Goal: Task Accomplishment & Management: Use online tool/utility

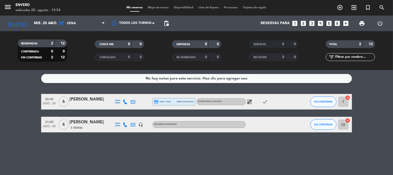
click at [153, 8] on span "Mapa de mesas" at bounding box center [158, 7] width 26 height 3
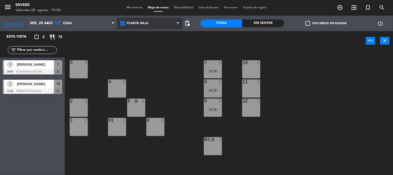
click at [141, 22] on span "Planta Baja" at bounding box center [138, 24] width 22 height 4
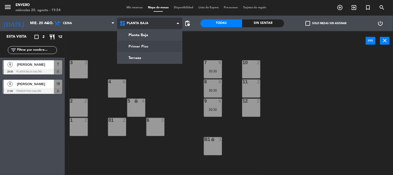
click at [141, 43] on ng-component "menu Envero [DATE] 20. agosto - 19:54 Mis reservas Mapa de mesas Disponibilidad…" at bounding box center [196, 87] width 393 height 175
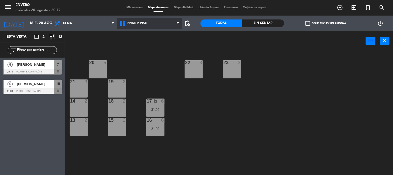
click at [135, 19] on span "Primer Piso" at bounding box center [149, 23] width 65 height 11
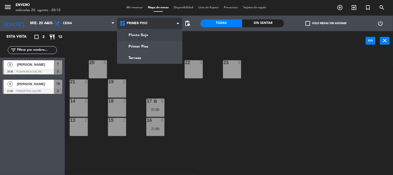
click at [134, 37] on ng-component "menu Envero [DATE] 20. agosto - 20:12 Mis reservas Mapa de mesas Disponibilidad…" at bounding box center [196, 87] width 393 height 175
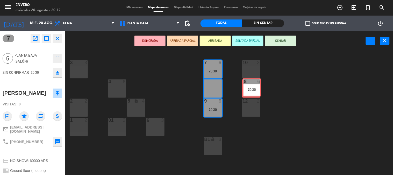
drag, startPoint x: 217, startPoint y: 88, endPoint x: 256, endPoint y: 87, distance: 38.9
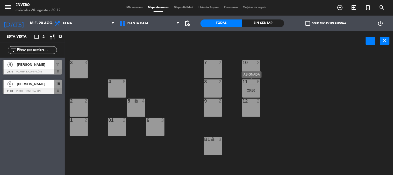
click at [255, 86] on div "11 6 20:30" at bounding box center [251, 88] width 18 height 18
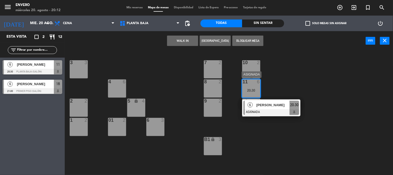
click at [271, 102] on span "[PERSON_NAME]" at bounding box center [273, 104] width 33 height 5
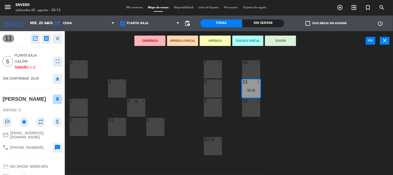
click at [258, 71] on div "10 2" at bounding box center [251, 69] width 18 height 18
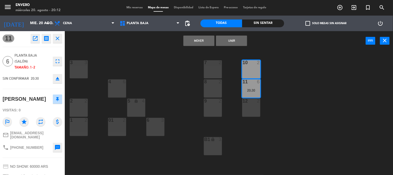
click at [253, 108] on div "12 2" at bounding box center [251, 108] width 18 height 18
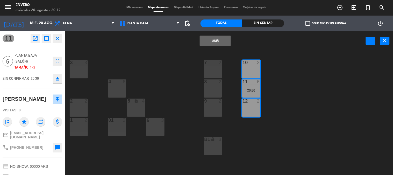
click at [225, 37] on button "Unir" at bounding box center [215, 41] width 31 height 10
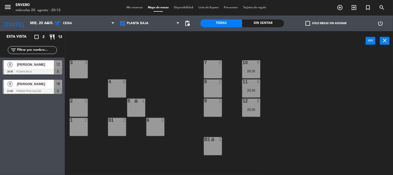
click at [317, 103] on div "3 3 7 2 10 6 20:30 4 6 8 2 11 6 20:30 2 2 5 lock 4 9 2 12 6 20:30 1 2 6 3 01 2 …" at bounding box center [231, 113] width 325 height 124
click at [41, 27] on input "mié. 20 ago." at bounding box center [51, 23] width 49 height 9
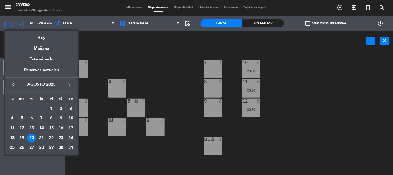
click at [136, 22] on div at bounding box center [196, 87] width 393 height 175
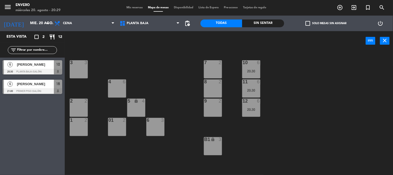
click at [136, 22] on span "Planta Baja" at bounding box center [138, 24] width 22 height 4
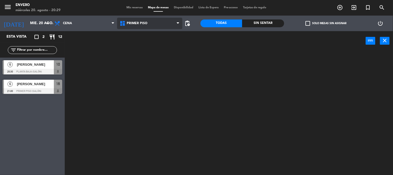
click at [139, 46] on ng-component "menu Envero [DATE] 20. agosto - 20:29 Mis reservas Mapa de mesas Disponibilidad…" at bounding box center [196, 87] width 393 height 175
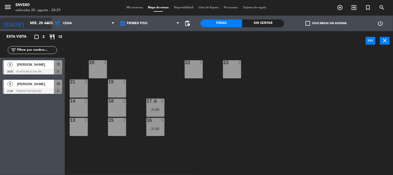
click at [39, 27] on input "mié. 20 ago." at bounding box center [51, 23] width 49 height 9
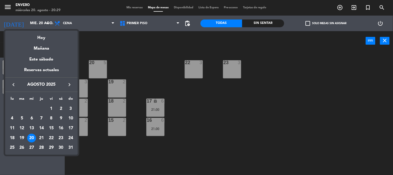
click at [41, 137] on div "21" at bounding box center [41, 138] width 9 height 9
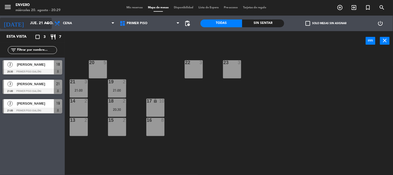
click at [34, 24] on input "jue. 21 ago." at bounding box center [51, 23] width 49 height 9
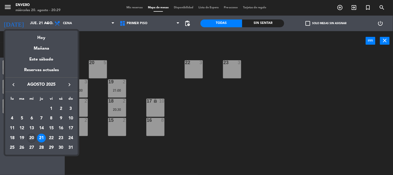
click at [33, 139] on div "20" at bounding box center [31, 138] width 9 height 9
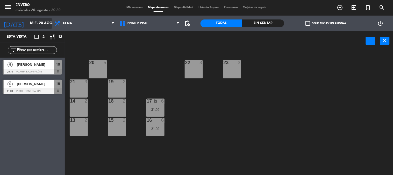
click at [33, 23] on input "mié. 20 ago." at bounding box center [51, 23] width 49 height 9
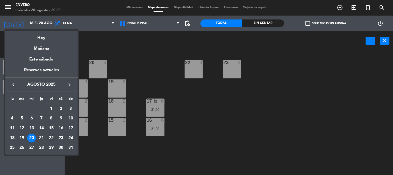
click at [48, 137] on div "22" at bounding box center [51, 138] width 9 height 9
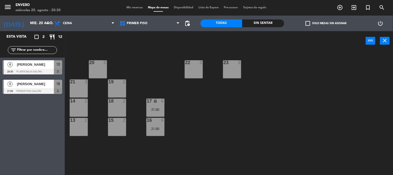
type input "vie. 22 ago."
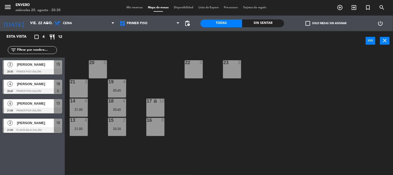
click at [134, 5] on div "menu Envero [DATE] 20. agosto - 20:30 Mis reservas Mapa de mesas Disponibilidad…" at bounding box center [196, 8] width 393 height 16
click at [134, 9] on span "Mis reservas" at bounding box center [135, 7] width 22 height 3
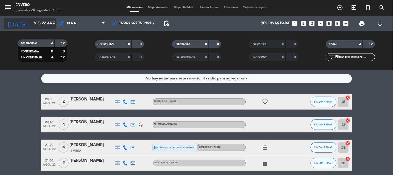
click at [46, 19] on input "vie. 22 ago." at bounding box center [55, 23] width 49 height 9
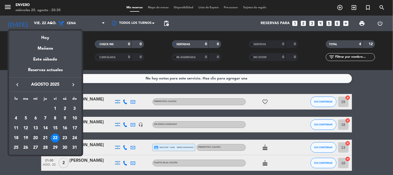
click at [66, 138] on div "23" at bounding box center [64, 138] width 9 height 9
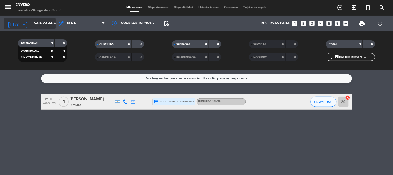
click at [38, 24] on input "sáb. 23 ago." at bounding box center [55, 23] width 49 height 9
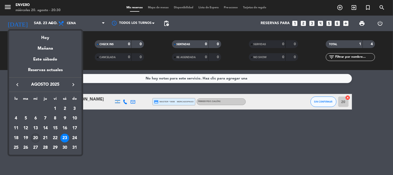
click at [33, 139] on div "20" at bounding box center [35, 138] width 9 height 9
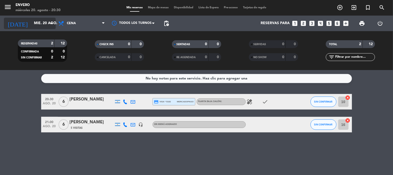
click at [47, 23] on input "mié. 20 ago." at bounding box center [55, 23] width 49 height 9
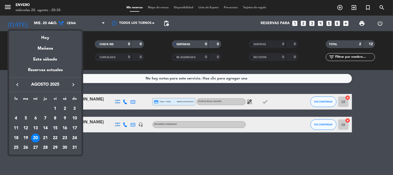
click at [57, 137] on div "22" at bounding box center [55, 138] width 9 height 9
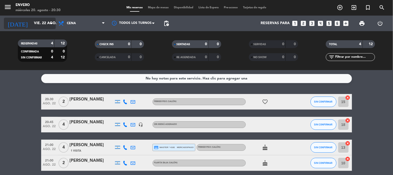
click at [43, 22] on input "vie. 22 ago." at bounding box center [55, 23] width 49 height 9
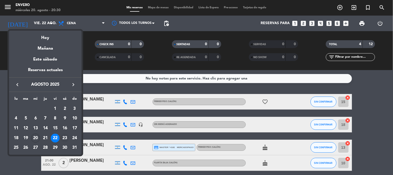
click at [68, 138] on div "23" at bounding box center [64, 138] width 9 height 9
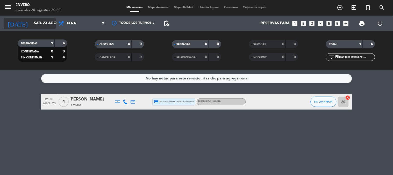
click at [43, 27] on input "sáb. 23 ago." at bounding box center [55, 23] width 49 height 9
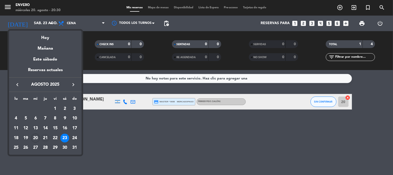
click at [46, 136] on div "21" at bounding box center [45, 138] width 9 height 9
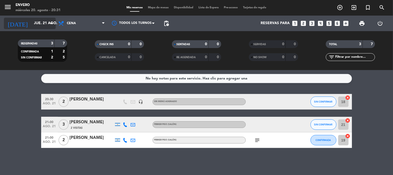
click at [43, 24] on input "jue. 21 ago." at bounding box center [55, 23] width 49 height 9
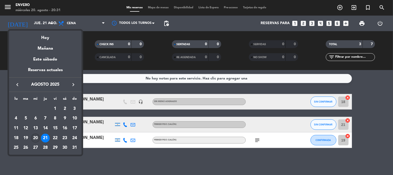
click at [37, 138] on div "20" at bounding box center [35, 138] width 9 height 9
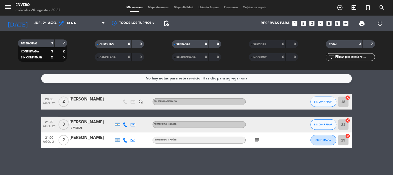
type input "mié. 20 ago."
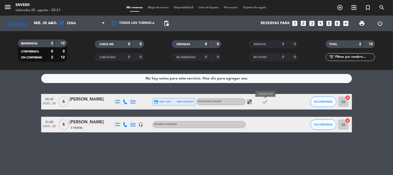
click at [267, 102] on icon "check" at bounding box center [265, 102] width 6 height 6
click at [251, 103] on icon "healing" at bounding box center [250, 102] width 6 height 6
click at [280, 102] on div "healing Celiaquia (un comensal) check" at bounding box center [269, 101] width 47 height 15
click at [90, 105] on div at bounding box center [92, 105] width 44 height 4
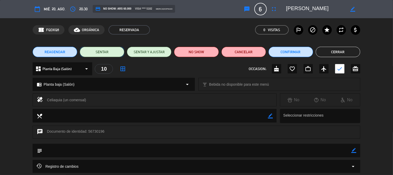
click at [112, 53] on button "SENTAR" at bounding box center [102, 52] width 45 height 10
